Goal: Book appointment/travel/reservation

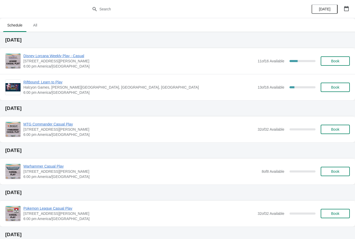
click at [343, 55] on div "Disney Lorcana Weekly Play - Casual [STREET_ADDRESS][PERSON_NAME] 6:00 pm [GEOG…" at bounding box center [186, 61] width 326 height 16
click at [337, 60] on span "Book" at bounding box center [335, 61] width 8 height 4
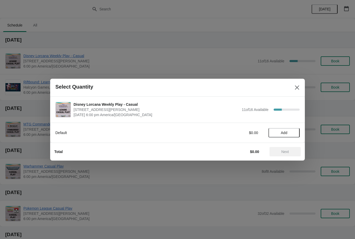
click at [282, 134] on span "Add" at bounding box center [284, 133] width 6 height 4
click at [294, 132] on icon at bounding box center [292, 132] width 5 height 5
click at [288, 145] on div "Total $11.90 Next" at bounding box center [175, 150] width 250 height 14
click at [285, 153] on span "Next" at bounding box center [285, 152] width 8 height 4
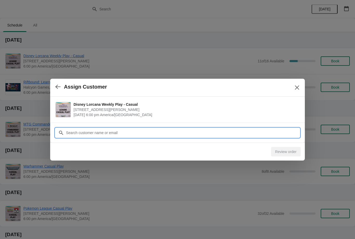
click at [139, 134] on input "Customer" at bounding box center [183, 132] width 234 height 9
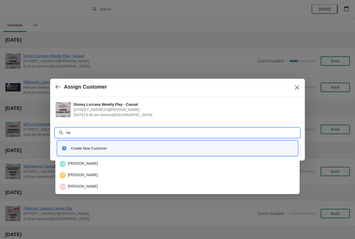
type input "H"
type input "J"
type input "H"
type input "Hent"
